Goal: Information Seeking & Learning: Find specific fact

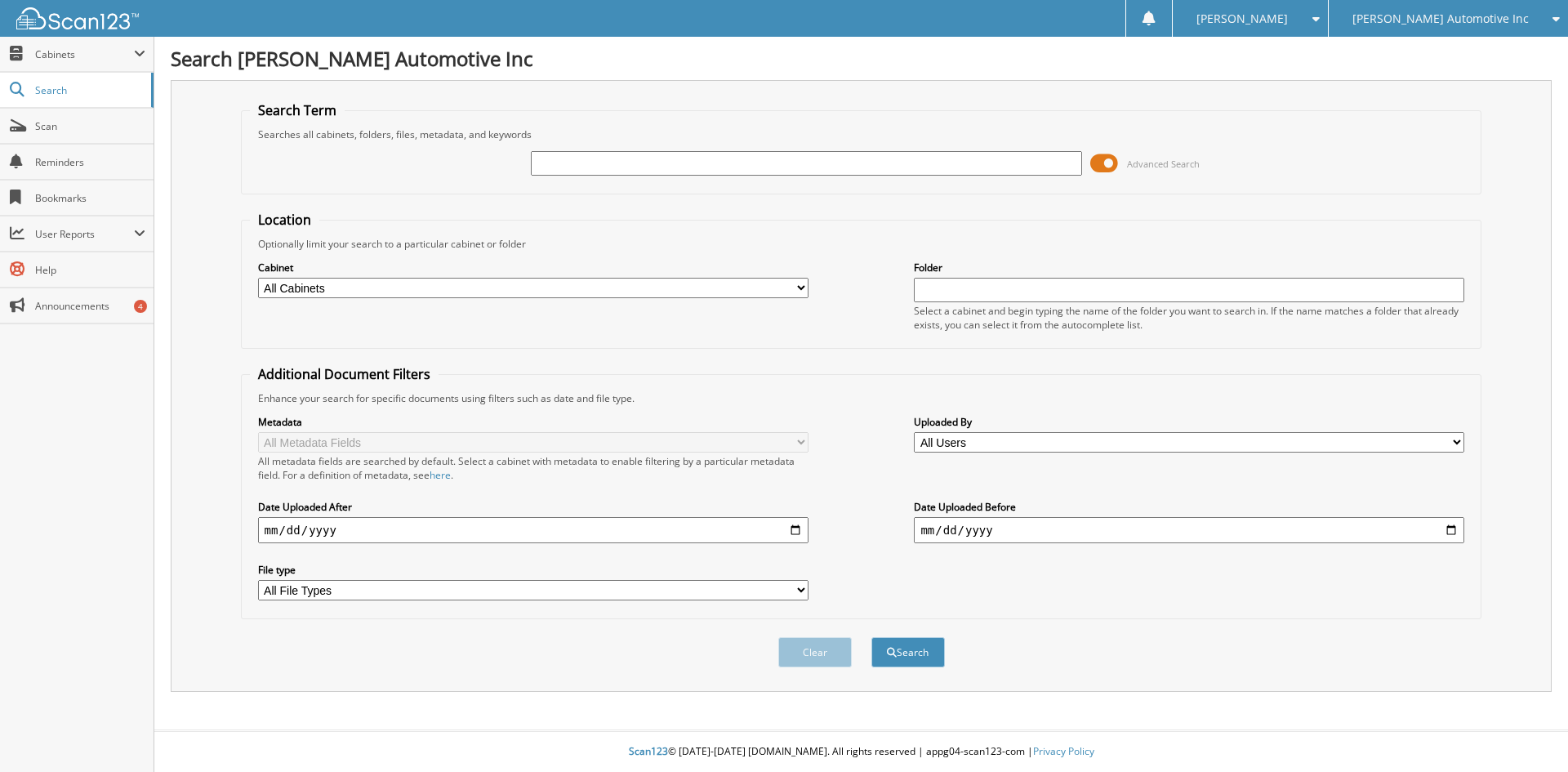
click at [1102, 163] on span at bounding box center [1104, 163] width 28 height 24
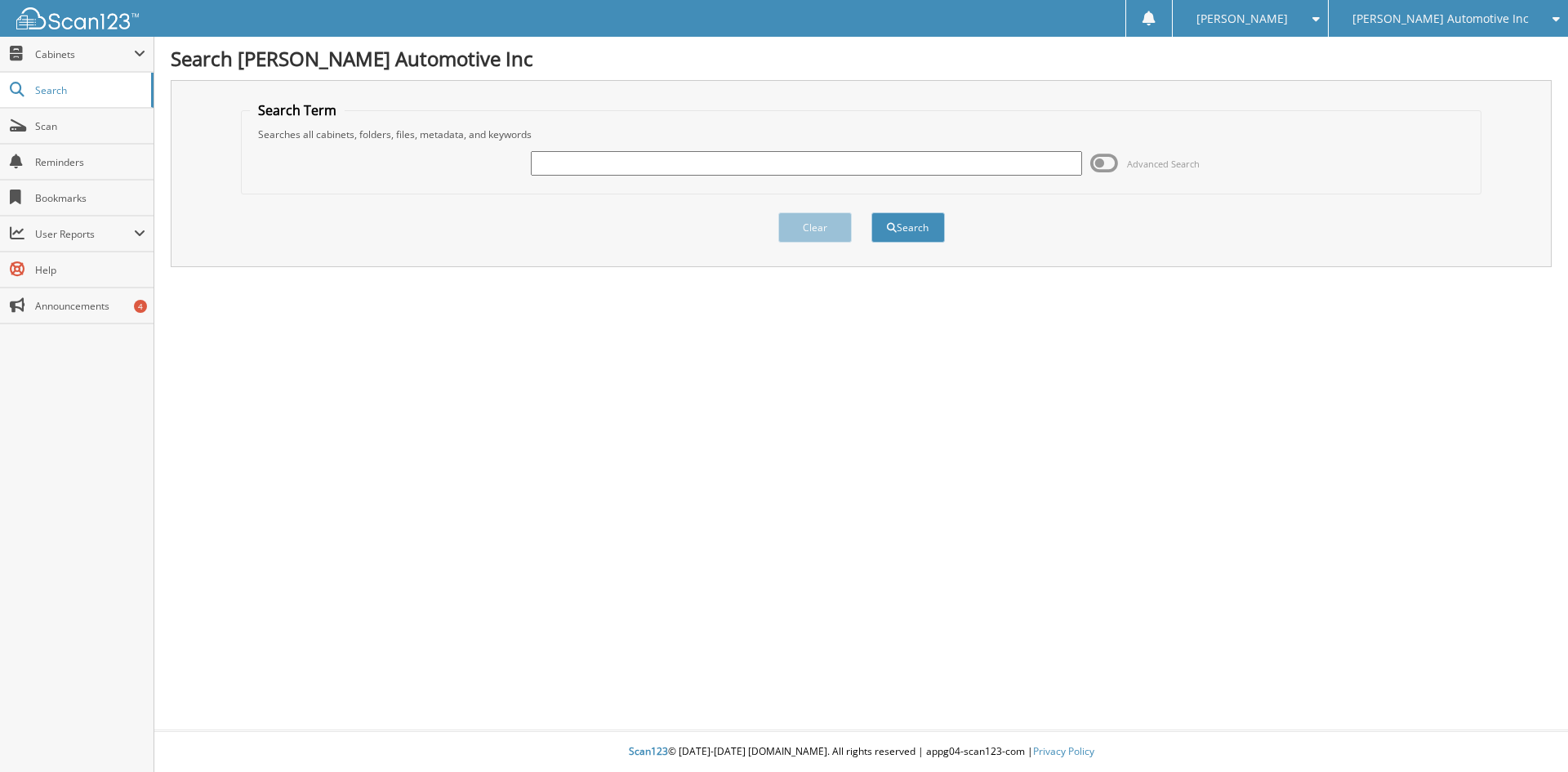
click at [582, 172] on input "text" at bounding box center [806, 163] width 550 height 24
type input "[PERSON_NAME]"
click at [871, 212] on button "Search" at bounding box center [908, 227] width 73 height 31
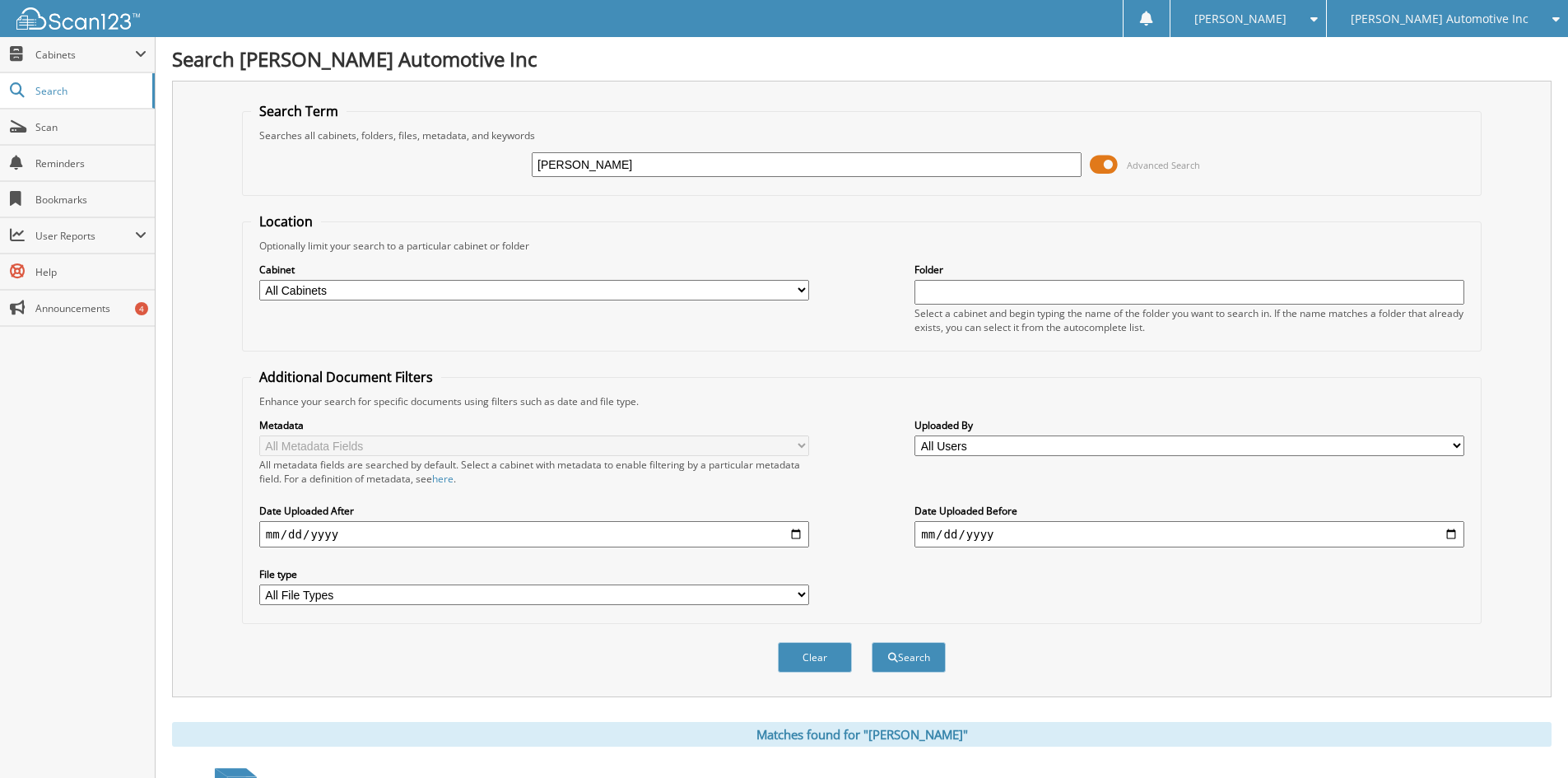
drag, startPoint x: 636, startPoint y: 162, endPoint x: 332, endPoint y: 162, distance: 304.0
click at [332, 162] on div "BAKER, HUNTER Advanced Search" at bounding box center [862, 164] width 1222 height 45
type input "FOLEY, HALEY"
click at [872, 642] on button "Search" at bounding box center [909, 657] width 74 height 31
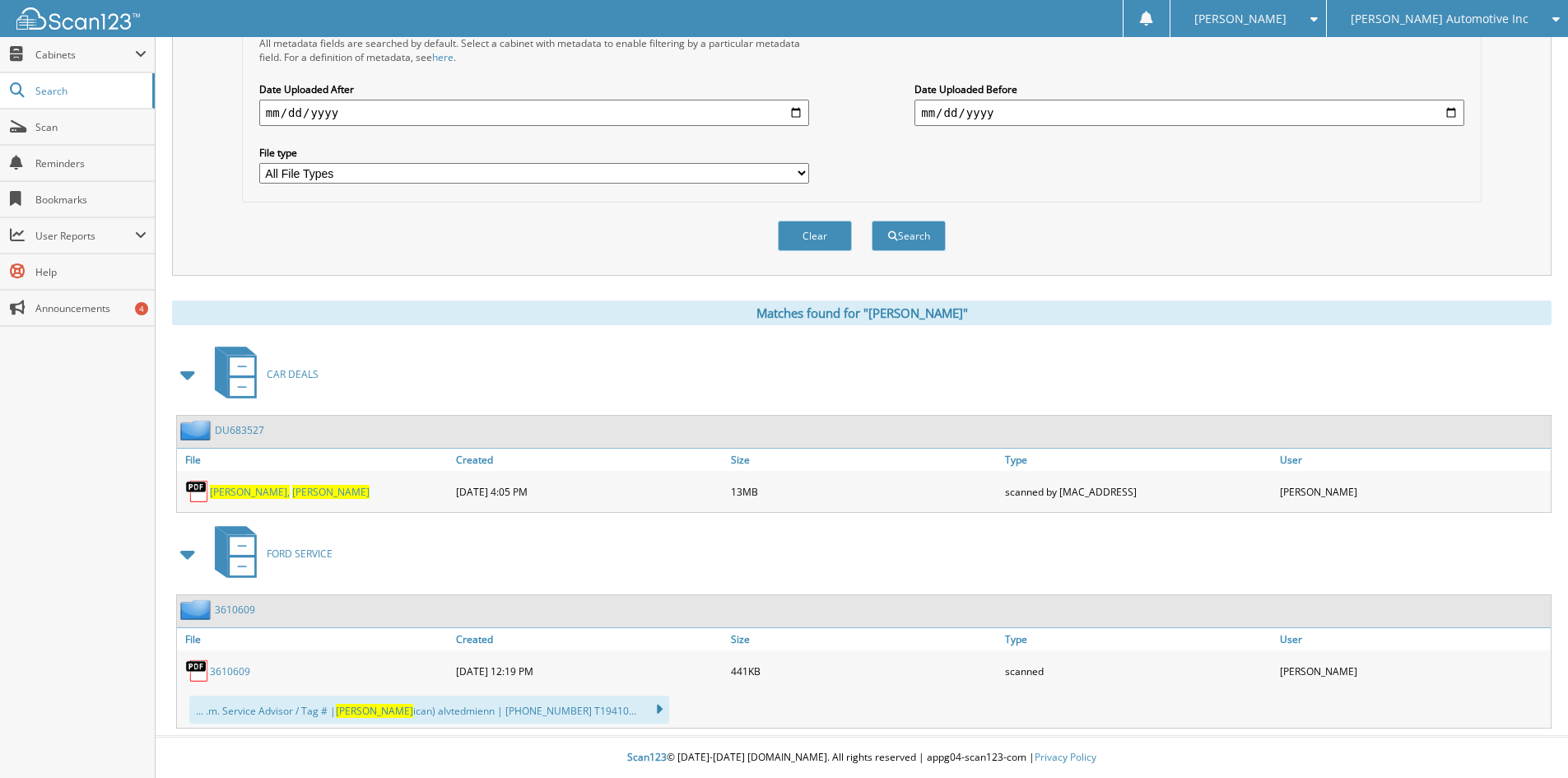
click at [237, 424] on link "DU683527" at bounding box center [239, 430] width 49 height 14
